Goal: Transaction & Acquisition: Purchase product/service

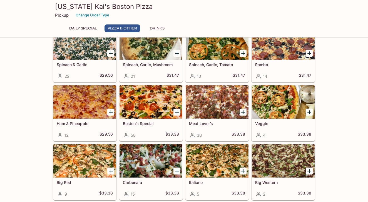
scroll to position [175, 0]
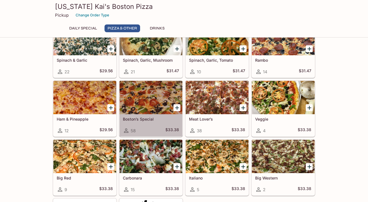
click at [150, 98] on div at bounding box center [151, 97] width 63 height 33
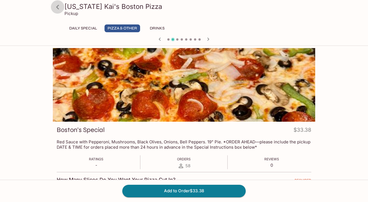
click at [58, 6] on icon at bounding box center [57, 7] width 3 height 4
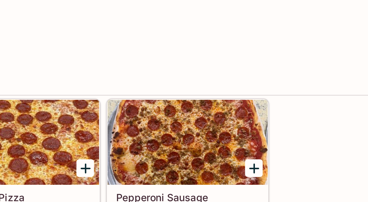
scroll to position [98, 0]
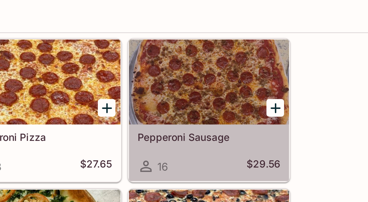
click at [252, 40] on div at bounding box center [283, 56] width 63 height 33
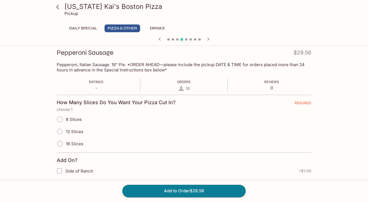
scroll to position [85, 0]
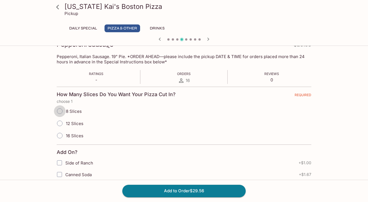
click at [61, 110] on input "8 Slices" at bounding box center [60, 111] width 12 height 12
radio input "true"
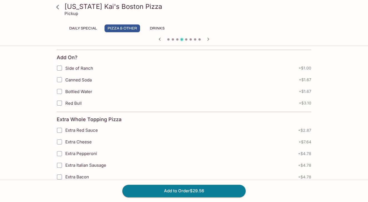
scroll to position [186, 0]
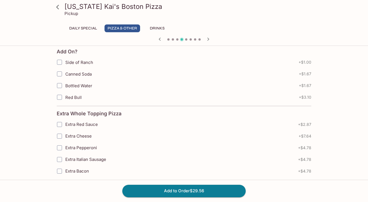
click at [60, 135] on input "Extra Cheese" at bounding box center [59, 136] width 11 height 11
checkbox input "true"
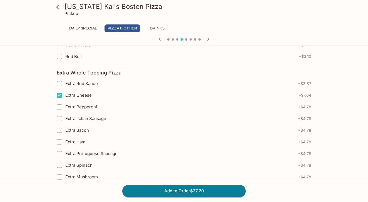
scroll to position [230, 0]
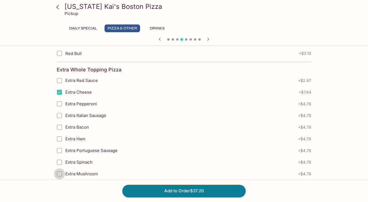
click at [60, 173] on input "Extra Mushroom" at bounding box center [59, 174] width 11 height 11
checkbox input "true"
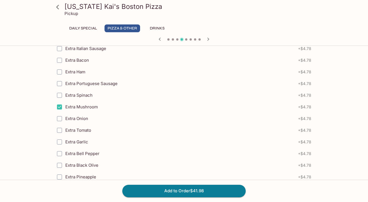
scroll to position [297, 0]
click at [60, 95] on input "Extra Spinach" at bounding box center [59, 95] width 11 height 11
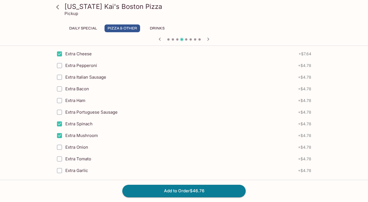
scroll to position [258, 0]
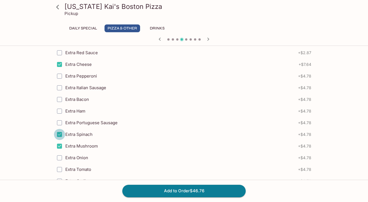
click at [60, 133] on input "Extra Spinach" at bounding box center [59, 134] width 11 height 11
checkbox input "false"
click at [59, 143] on input "Extra Mushroom" at bounding box center [59, 146] width 11 height 11
checkbox input "false"
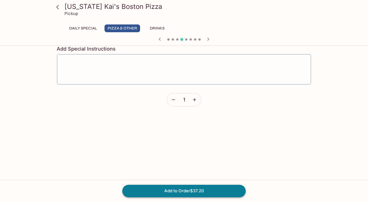
scroll to position [895, 0]
click at [185, 189] on button "Add to Order $37.20" at bounding box center [183, 191] width 123 height 12
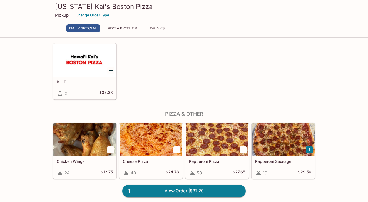
scroll to position [16, 0]
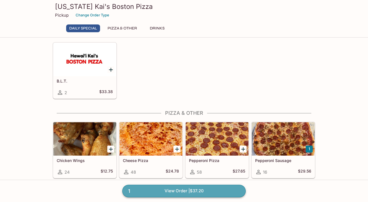
click at [188, 192] on link "1 View Order | $37.20" at bounding box center [183, 191] width 123 height 12
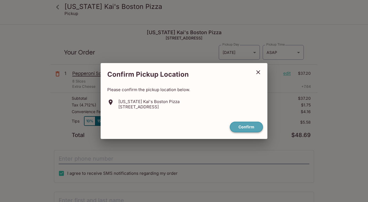
click at [244, 126] on button "Confirm" at bounding box center [246, 127] width 33 height 11
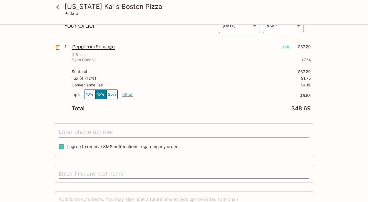
scroll to position [27, 0]
click at [61, 146] on input "I agree to receive SMS notifications regarding my order" at bounding box center [61, 146] width 11 height 11
checkbox input "false"
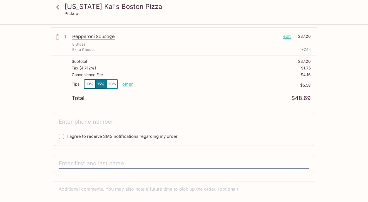
scroll to position [41, 0]
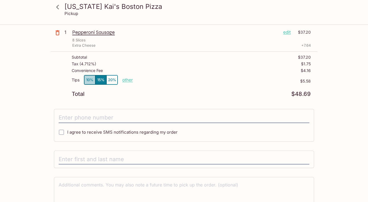
click at [88, 81] on button "10%" at bounding box center [89, 79] width 11 height 9
click at [100, 81] on button "15%" at bounding box center [100, 79] width 11 height 9
click at [88, 79] on button "10%" at bounding box center [89, 79] width 11 height 9
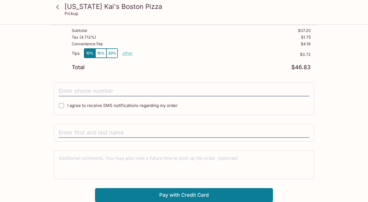
scroll to position [68, 0]
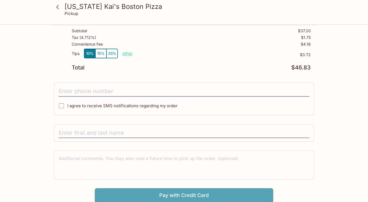
click at [171, 192] on button "Pay with Credit Card" at bounding box center [184, 196] width 178 height 14
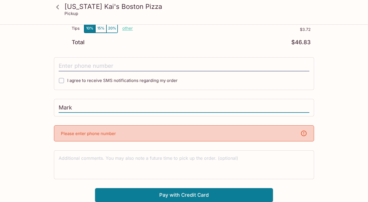
scroll to position [93, 0]
type input "Mark"
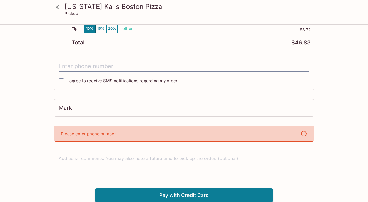
click at [131, 132] on div "Please enter phone number" at bounding box center [184, 134] width 260 height 16
click at [302, 132] on icon at bounding box center [304, 134] width 6 height 6
click at [138, 132] on div "Please enter phone number" at bounding box center [184, 134] width 260 height 16
click at [98, 134] on p "Please enter phone number" at bounding box center [88, 133] width 55 height 5
click at [61, 80] on input "I agree to receive SMS notifications regarding my order" at bounding box center [61, 80] width 11 height 11
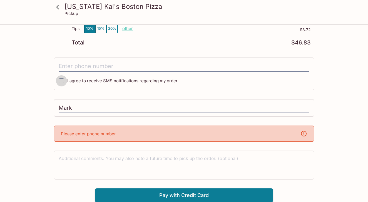
checkbox input "true"
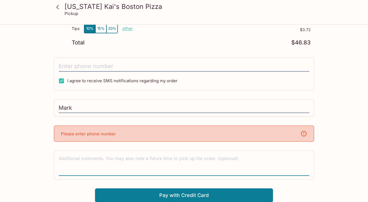
click at [161, 165] on textarea at bounding box center [184, 164] width 251 height 19
type textarea "[PHONE_NUMBER]"
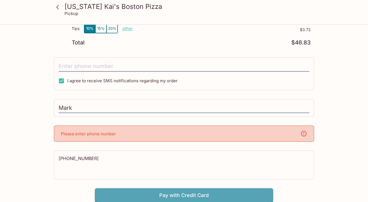
click at [182, 194] on button "Pay with Credit Card" at bounding box center [184, 196] width 178 height 14
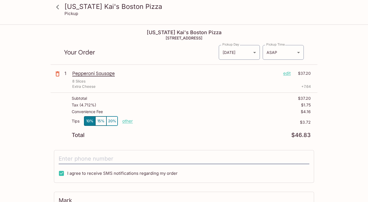
scroll to position [0, 0]
click at [254, 52] on body "[US_STATE] [PERSON_NAME]'s Boston Pizza Pickup [US_STATE] [PERSON_NAME]'s Bosto…" at bounding box center [184, 126] width 368 height 202
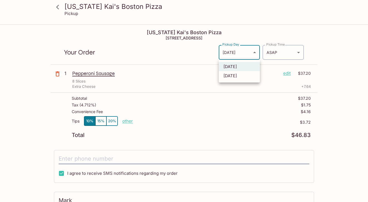
click at [183, 57] on div at bounding box center [184, 101] width 368 height 202
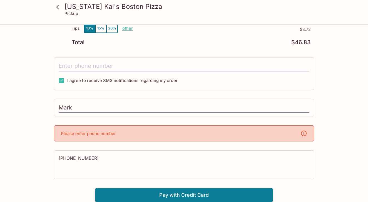
scroll to position [93, 0]
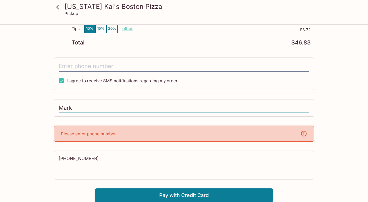
click at [86, 108] on input "Mark" at bounding box center [184, 108] width 251 height 11
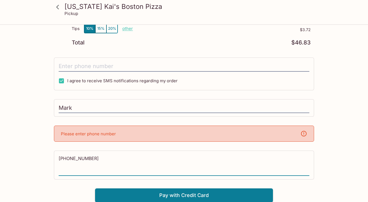
drag, startPoint x: 90, startPoint y: 158, endPoint x: 56, endPoint y: 159, distance: 34.2
click at [55, 159] on div "[PHONE_NUMBER]" at bounding box center [184, 165] width 260 height 29
click at [89, 107] on input "Mark" at bounding box center [184, 108] width 251 height 11
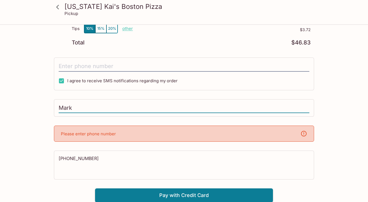
paste input "[PHONE_NUMBER]"
type input "Mark808-284-1713"
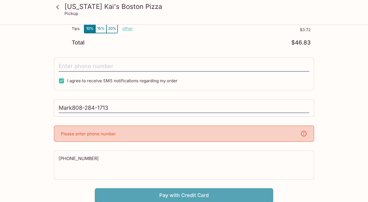
click at [143, 195] on button "Pay with Credit Card" at bounding box center [184, 196] width 178 height 14
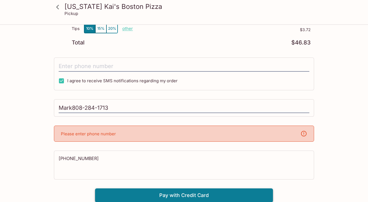
click at [175, 194] on button "Pay with Credit Card" at bounding box center [184, 196] width 178 height 14
click at [227, 133] on div "Please enter phone number" at bounding box center [184, 134] width 260 height 16
click at [304, 133] on icon at bounding box center [304, 134] width 6 height 6
click at [85, 133] on p "Please enter phone number" at bounding box center [88, 133] width 55 height 5
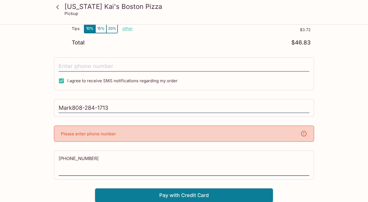
click at [121, 172] on textarea "[PHONE_NUMBER]" at bounding box center [184, 164] width 251 height 19
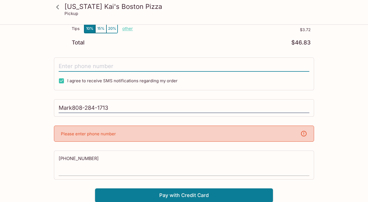
click at [92, 160] on textarea "[PHONE_NUMBER]" at bounding box center [184, 164] width 251 height 19
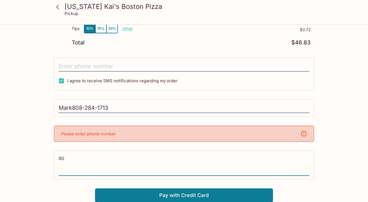
type textarea "8"
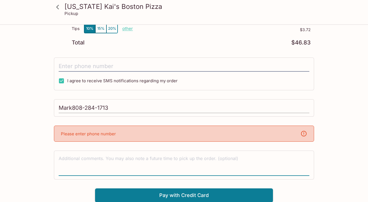
click at [111, 107] on input "Mark808-284-1713" at bounding box center [184, 108] width 251 height 11
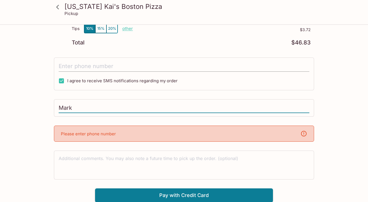
type input "Mark"
click at [129, 67] on input "tel" at bounding box center [184, 66] width 251 height 11
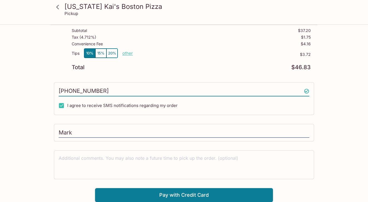
scroll to position [68, 0]
type input "[PHONE_NUMBER]"
click at [185, 195] on button "Pay with Credit Card" at bounding box center [184, 196] width 178 height 14
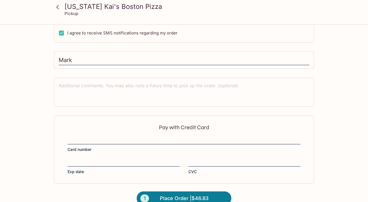
scroll to position [151, 0]
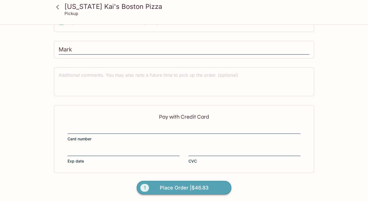
click at [194, 189] on span "Place Order | $46.83" at bounding box center [184, 188] width 49 height 9
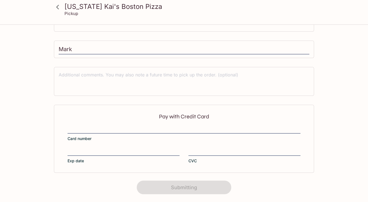
scroll to position [121, 0]
